Goal: Navigation & Orientation: Go to known website

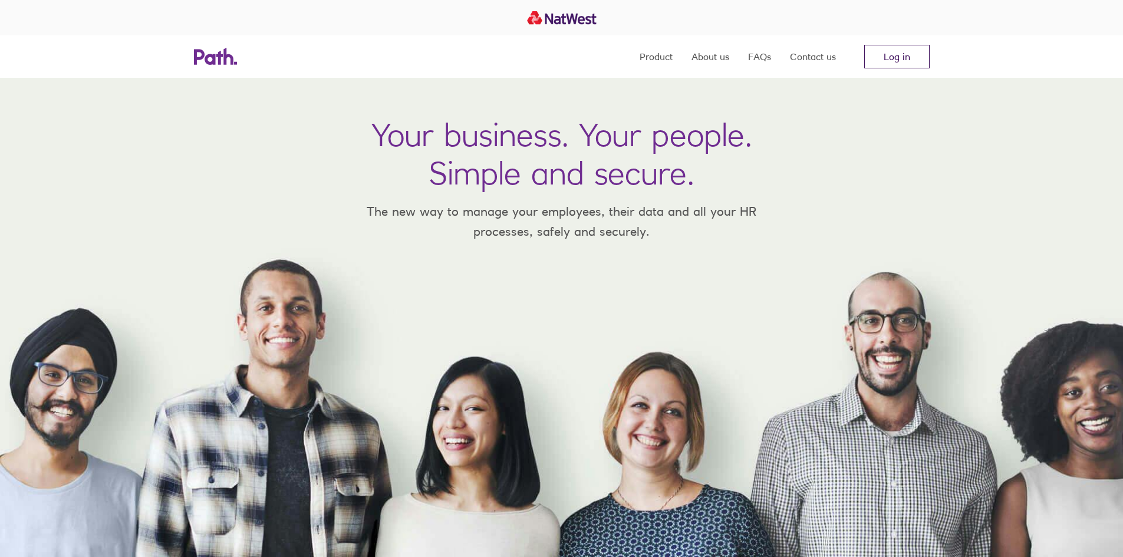
click at [889, 64] on link "Log in" at bounding box center [896, 57] width 65 height 24
click at [904, 62] on link "Log in" at bounding box center [896, 57] width 65 height 24
